Goal: Check status: Check status

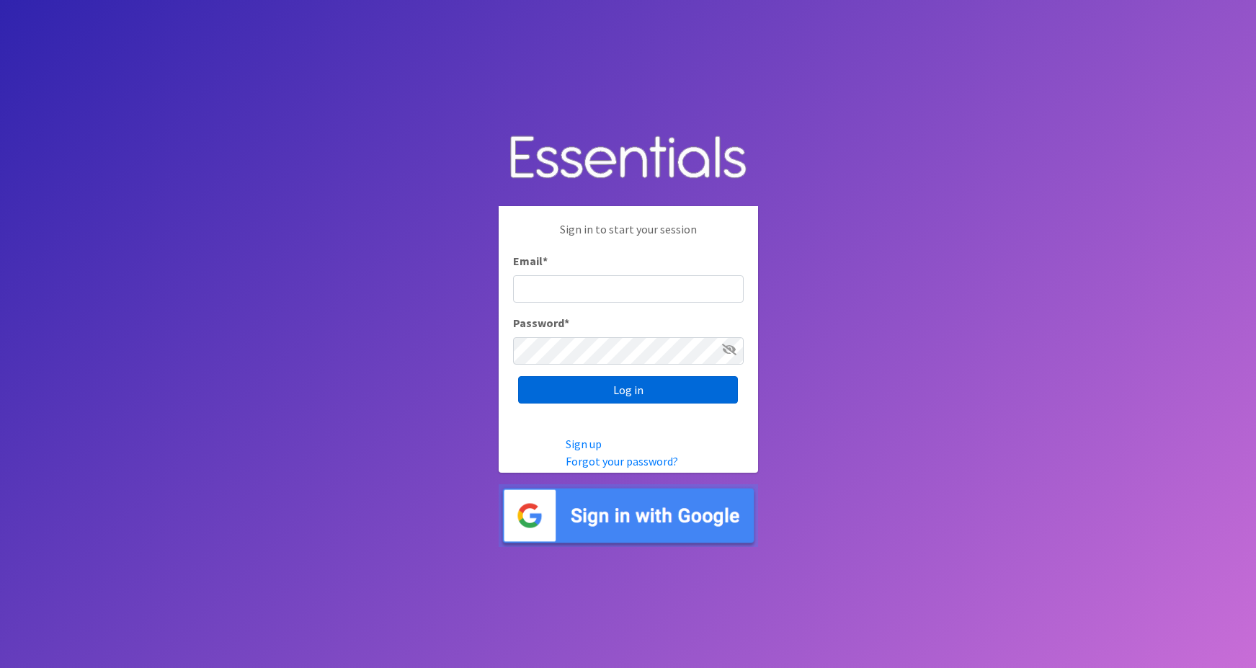
type input "maggie.schneemann@gmail.com"
click at [578, 390] on input "Log in" at bounding box center [628, 389] width 220 height 27
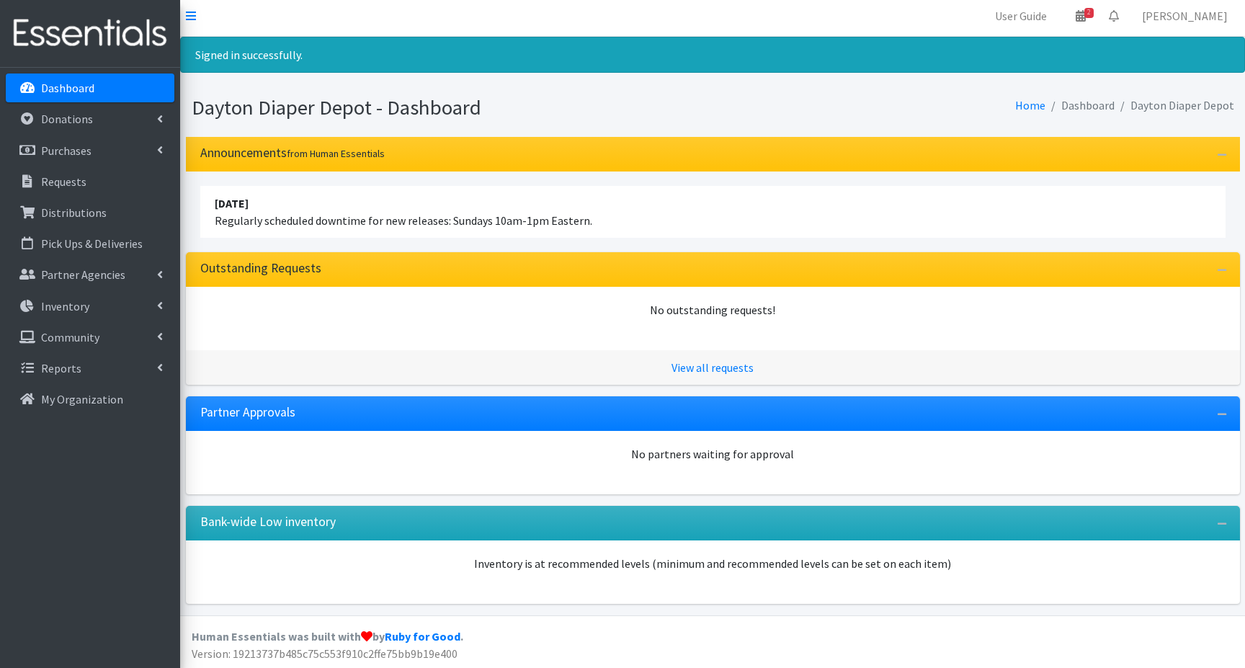
scroll to position [6, 0]
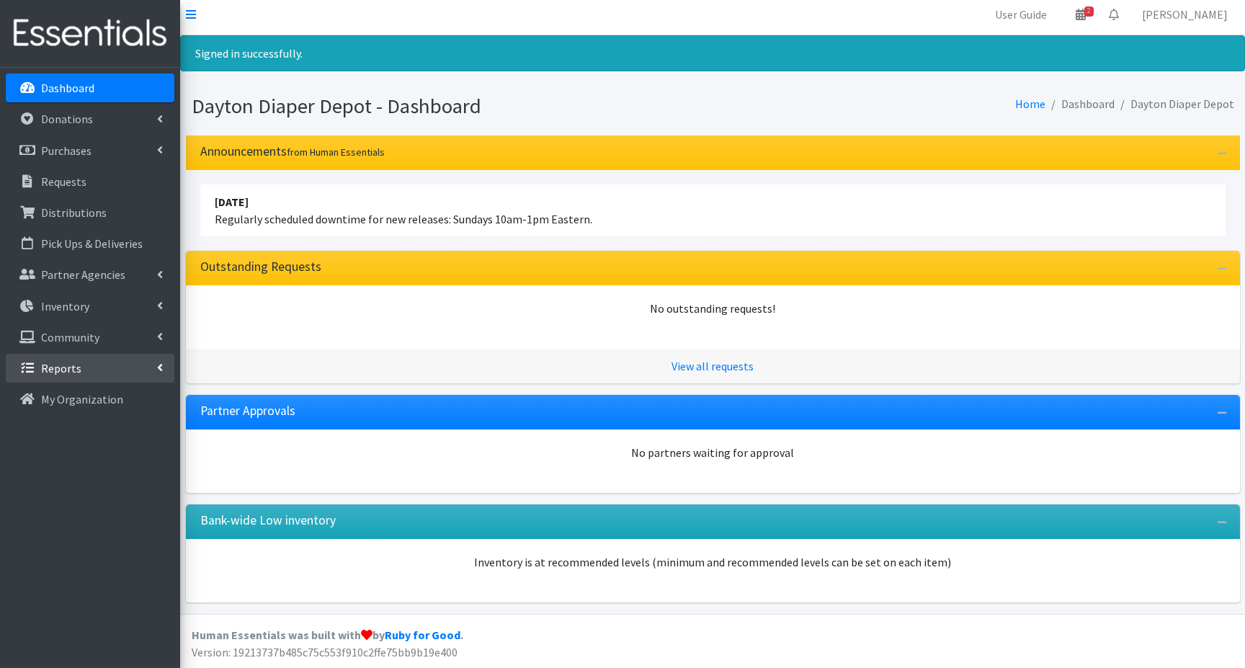
click at [55, 366] on p "Reports" at bounding box center [61, 368] width 40 height 14
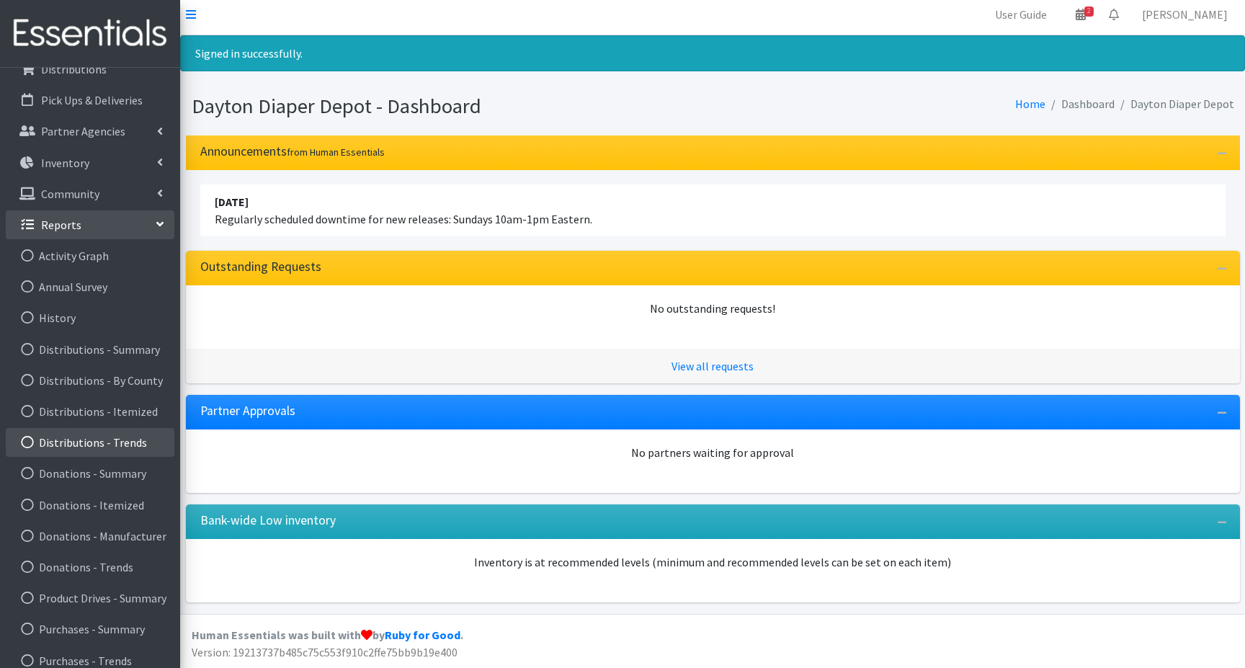
scroll to position [144, 0]
click at [103, 348] on link "Distributions - Summary" at bounding box center [90, 348] width 169 height 29
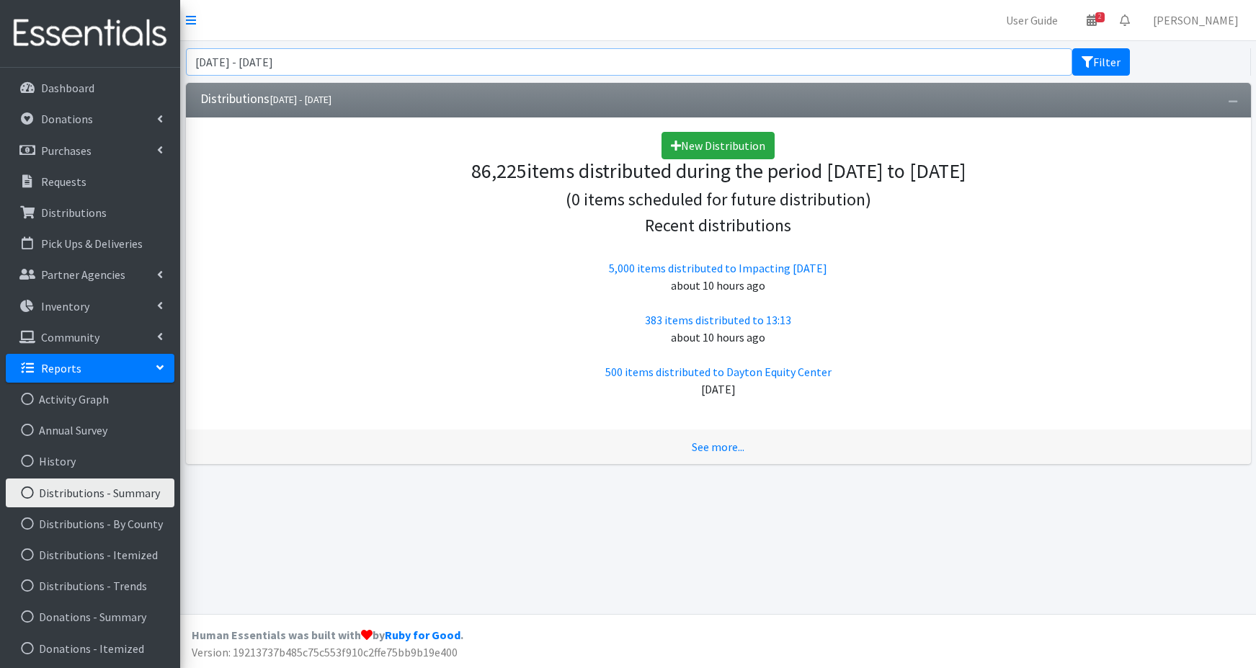
click at [378, 56] on input "August 12, 2025 - November 12, 2025" at bounding box center [629, 61] width 887 height 27
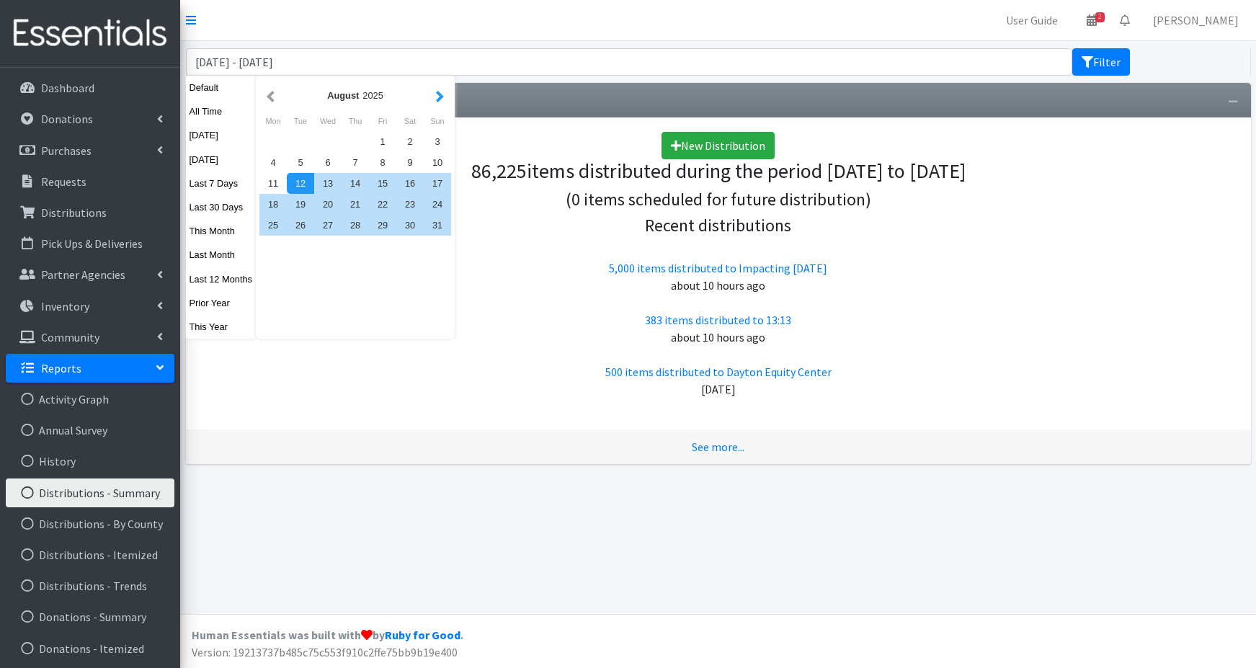
click at [437, 99] on button "button" at bounding box center [439, 95] width 15 height 18
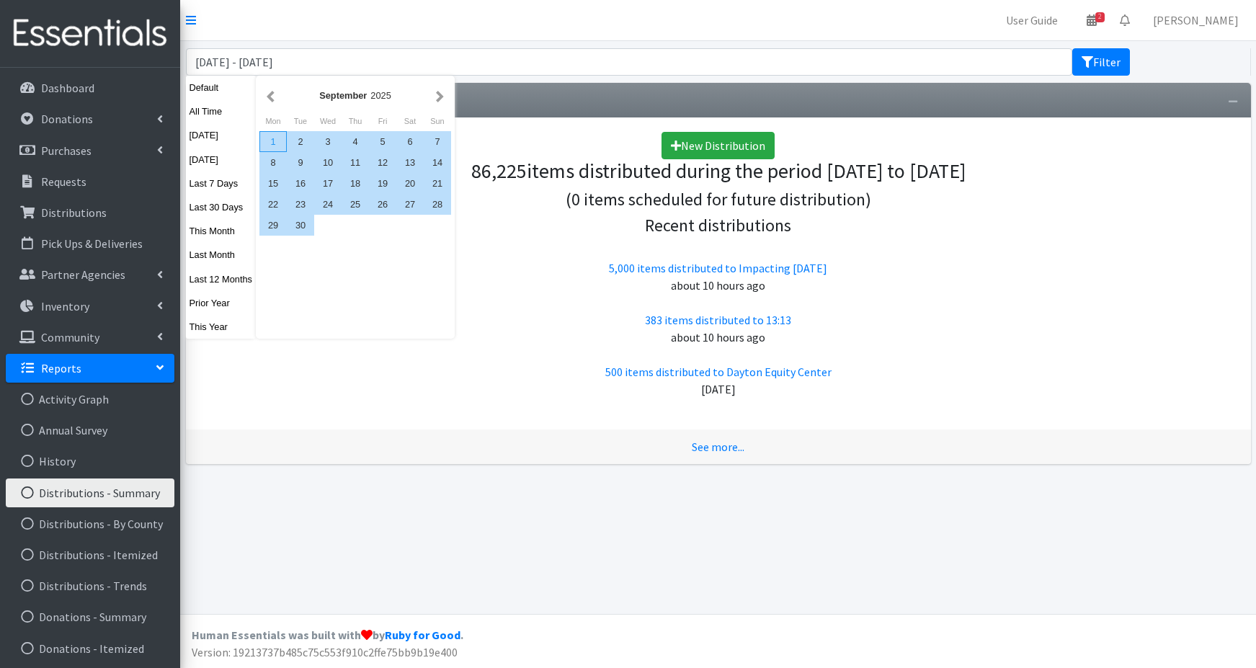
click at [269, 136] on div "1" at bounding box center [272, 141] width 27 height 21
click at [300, 225] on div "30" at bounding box center [300, 225] width 27 height 21
type input "September 1, 2025 - September 30, 2025"
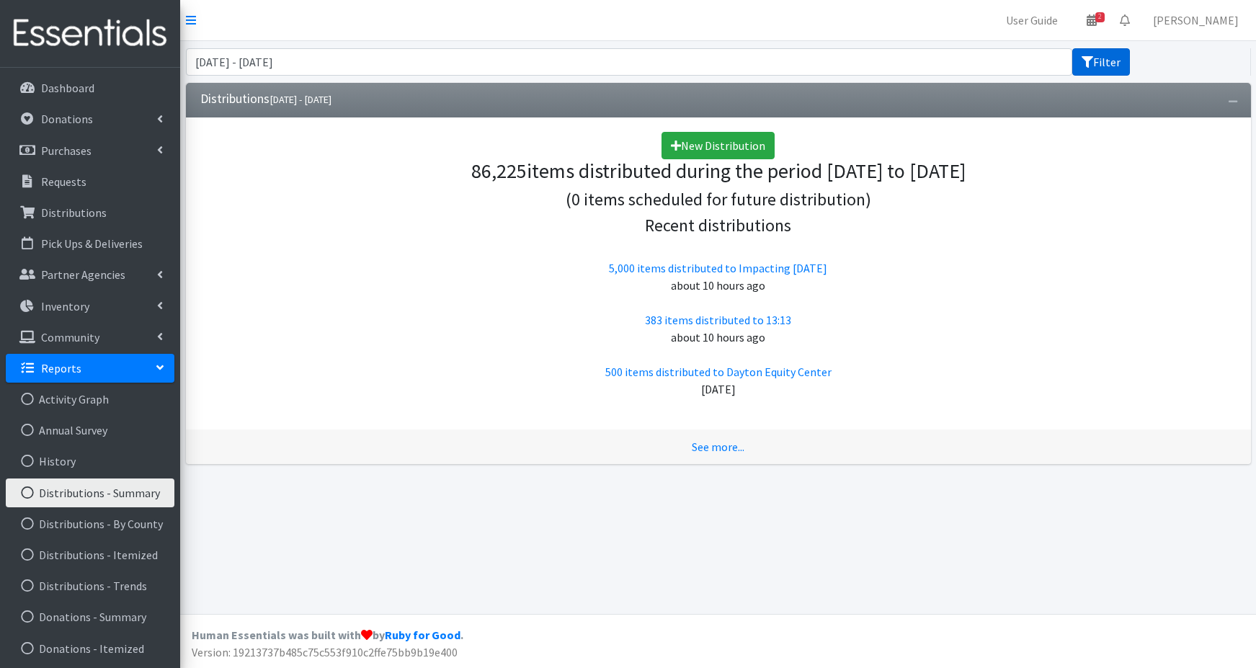
click at [1091, 68] on button "Filter" at bounding box center [1101, 61] width 58 height 27
